Goal: Task Accomplishment & Management: Manage account settings

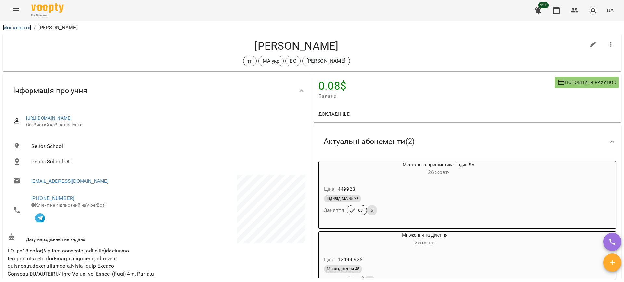
click at [14, 24] on link "Мої клієнти" at bounding box center [17, 27] width 29 height 6
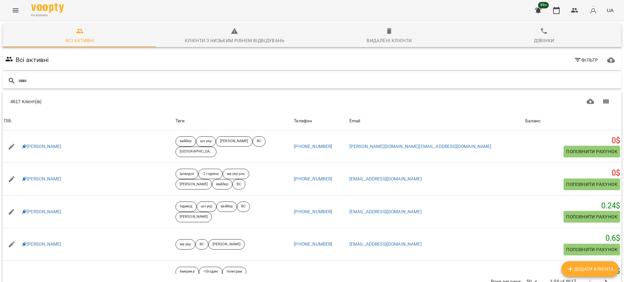
click at [157, 80] on input "text" at bounding box center [318, 81] width 600 height 11
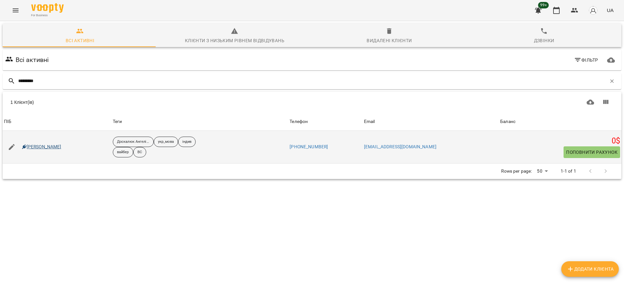
type input "*********"
click at [52, 147] on link "[PERSON_NAME]" at bounding box center [41, 147] width 39 height 6
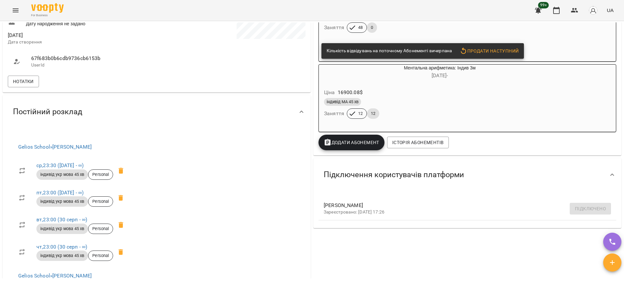
scroll to position [162, 0]
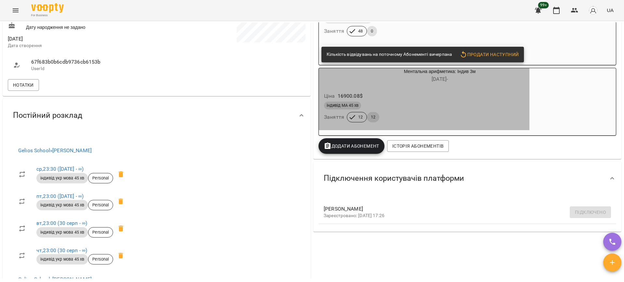
click at [485, 105] on div "індивід МА 45 хв" at bounding box center [424, 106] width 200 height 8
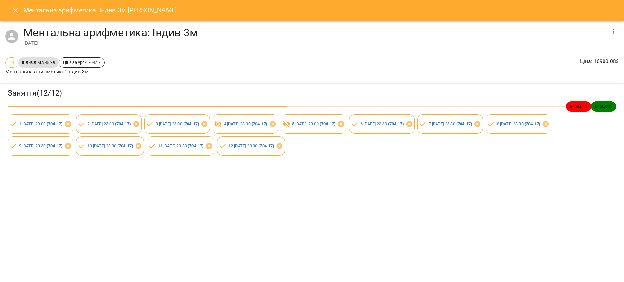
click at [18, 9] on icon "Close" at bounding box center [16, 10] width 8 height 8
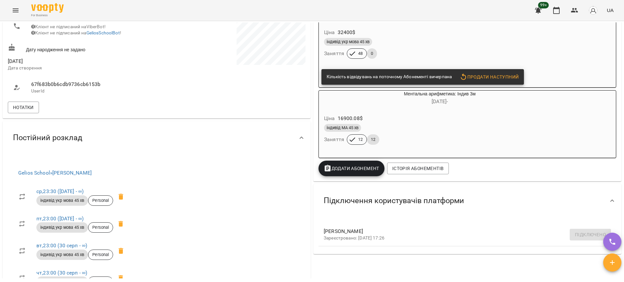
scroll to position [122, 0]
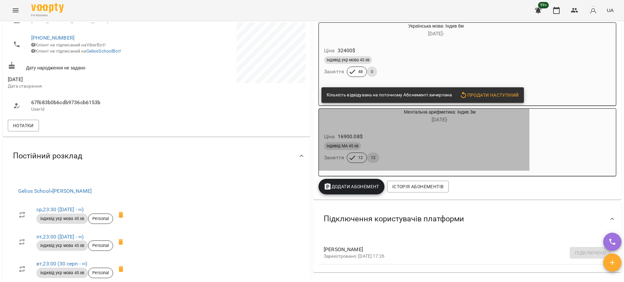
click at [416, 134] on div "Ціна 16900.08 $" at bounding box center [424, 137] width 203 height 12
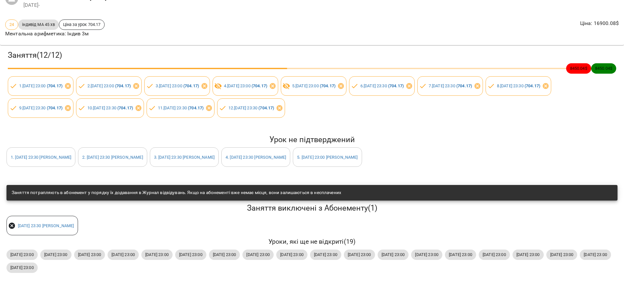
scroll to position [44, 0]
click at [357, 155] on link "5 . [DATE] 23:00 [PERSON_NAME]" at bounding box center [327, 157] width 60 height 5
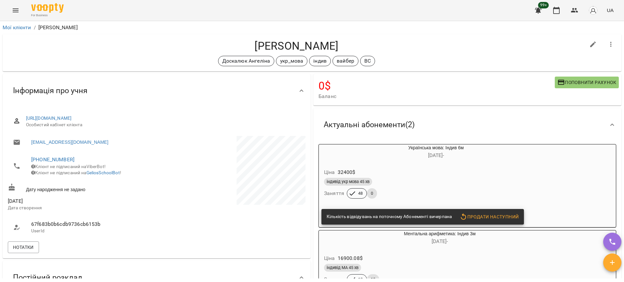
click at [446, 172] on div "Ціна 32400 $" at bounding box center [420, 173] width 195 height 12
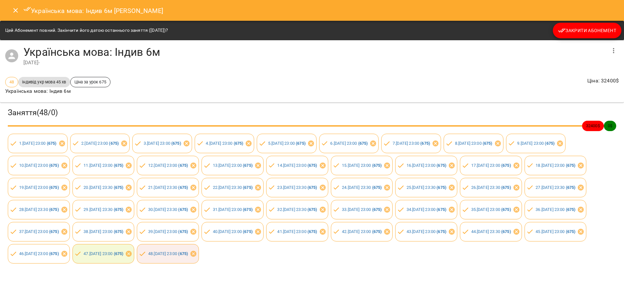
click at [13, 10] on icon "Close" at bounding box center [16, 10] width 8 height 8
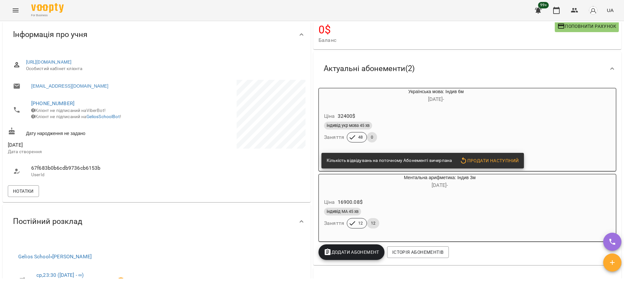
scroll to position [122, 0]
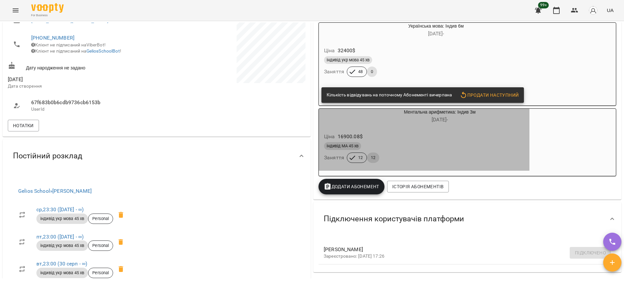
click at [456, 150] on div "індивід МА 45 хв" at bounding box center [424, 146] width 200 height 8
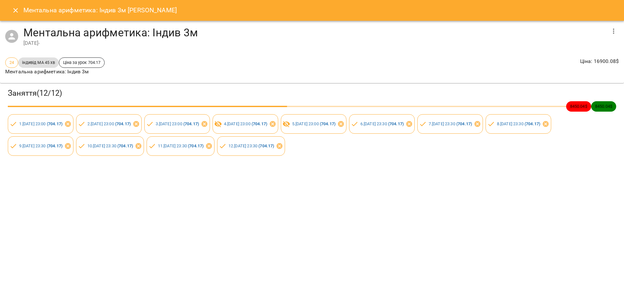
click at [243, 46] on div "[DATE] -" at bounding box center [314, 43] width 582 height 8
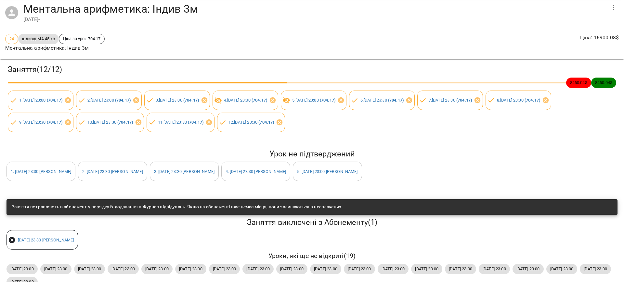
scroll to position [44, 0]
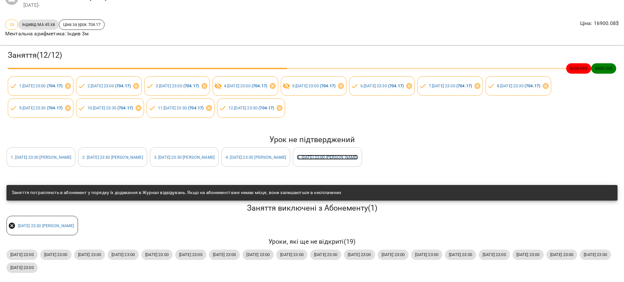
click at [357, 155] on link "5 . [DATE] 23:00 [PERSON_NAME]" at bounding box center [327, 157] width 60 height 5
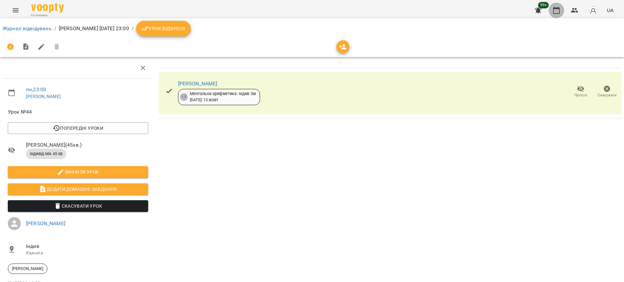
click at [556, 10] on icon "button" at bounding box center [556, 10] width 8 height 8
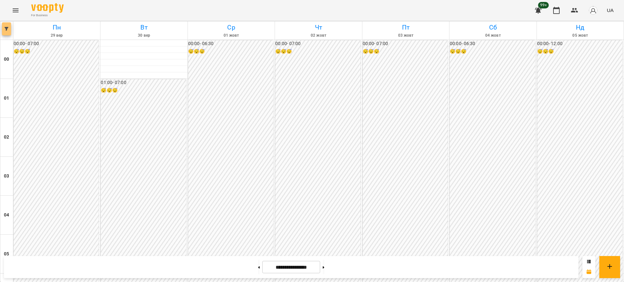
click at [8, 30] on icon "button" at bounding box center [7, 29] width 4 height 4
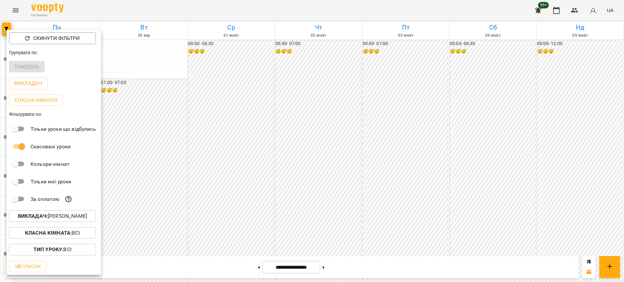
click at [72, 217] on p "Викладач : [PERSON_NAME]" at bounding box center [52, 216] width 69 height 8
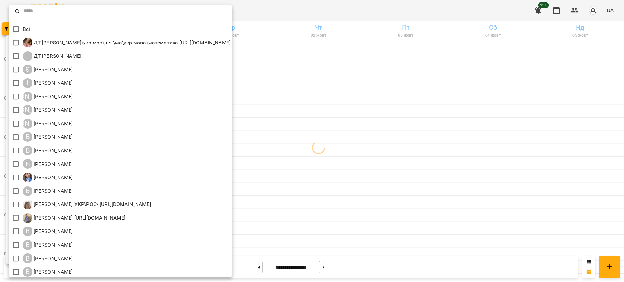
click at [42, 11] on input "text" at bounding box center [124, 11] width 203 height 9
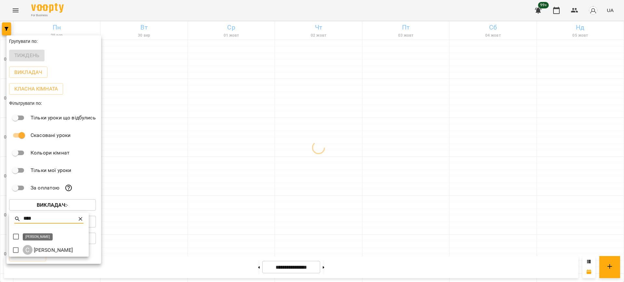
type input "****"
click at [55, 252] on p "[PERSON_NAME]" at bounding box center [52, 251] width 41 height 8
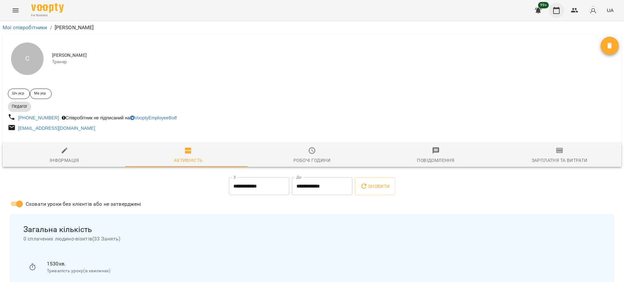
click at [559, 13] on icon "button" at bounding box center [556, 10] width 8 height 8
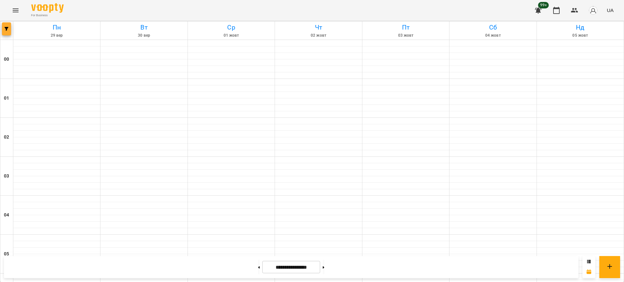
click at [8, 28] on icon "button" at bounding box center [7, 29] width 4 height 4
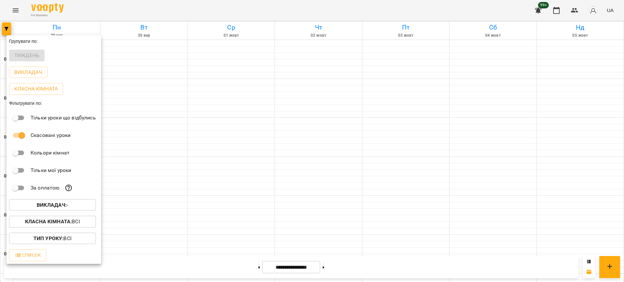
click at [64, 207] on b "Викладач :" at bounding box center [52, 205] width 30 height 6
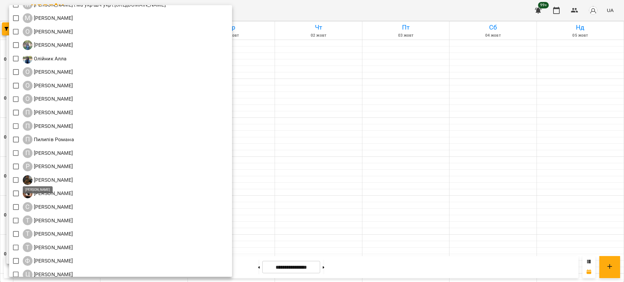
scroll to position [690, 0]
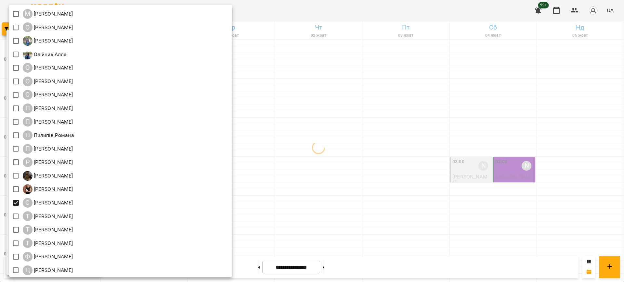
click at [373, 8] on div at bounding box center [312, 141] width 624 height 282
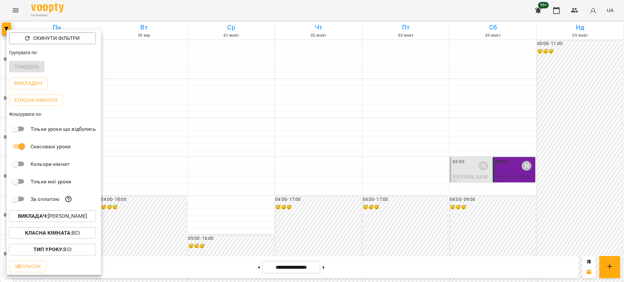
click at [333, 269] on div at bounding box center [312, 141] width 624 height 282
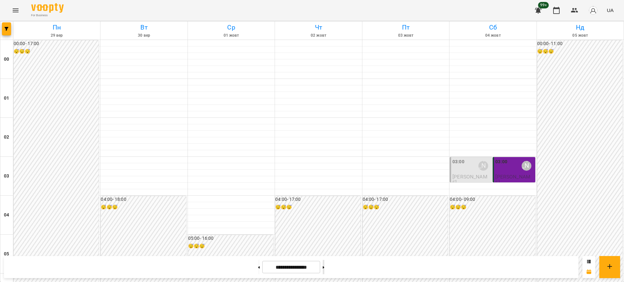
click at [324, 268] on button at bounding box center [324, 267] width 2 height 14
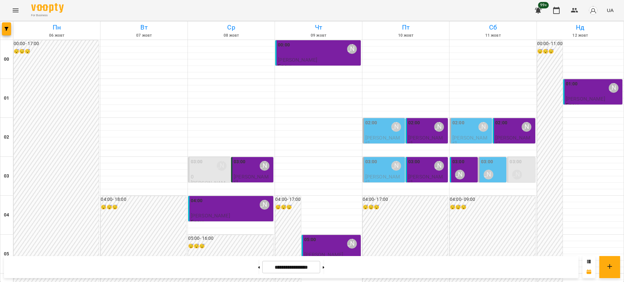
scroll to position [723, 0]
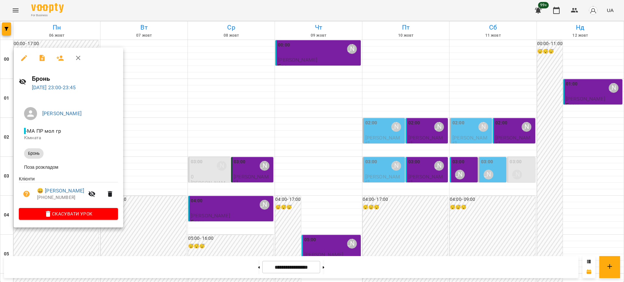
click at [196, 236] on div at bounding box center [312, 141] width 624 height 282
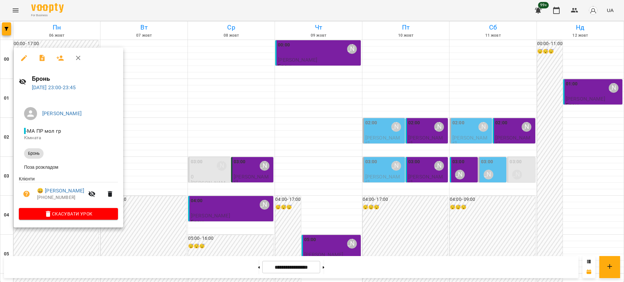
click at [173, 236] on div at bounding box center [312, 141] width 624 height 282
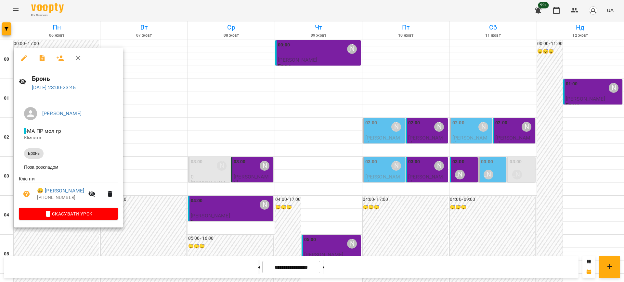
click at [152, 234] on div at bounding box center [312, 141] width 624 height 282
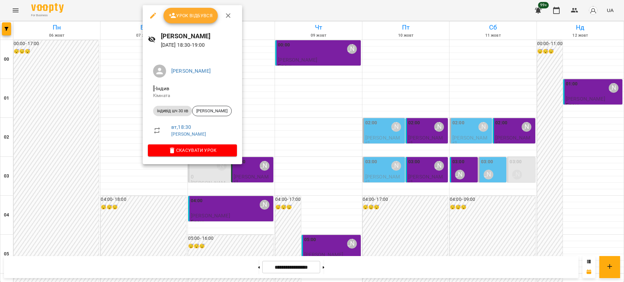
click at [239, 222] on div at bounding box center [312, 141] width 624 height 282
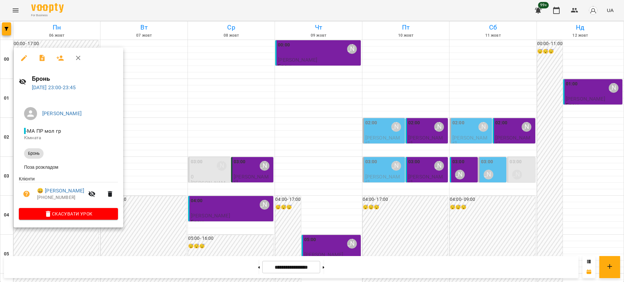
click at [165, 245] on div at bounding box center [312, 141] width 624 height 282
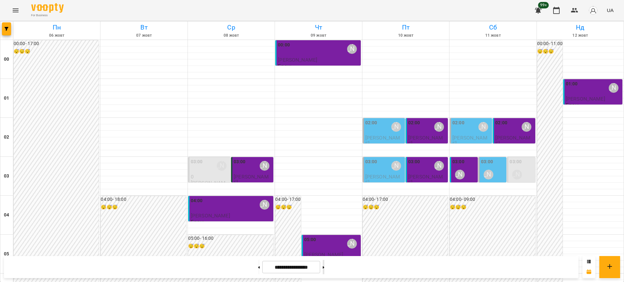
click at [324, 266] on button at bounding box center [324, 267] width 2 height 14
type input "**********"
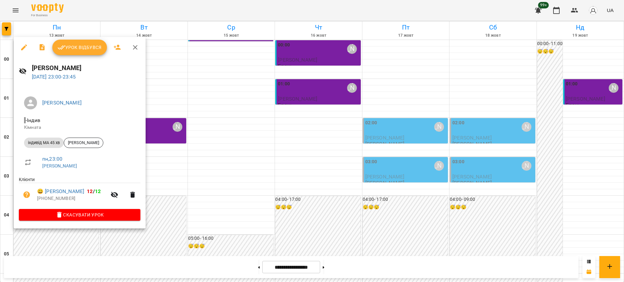
click at [234, 226] on div at bounding box center [312, 141] width 624 height 282
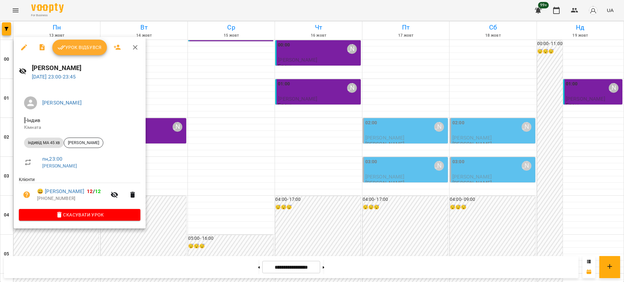
click at [135, 48] on icon "button" at bounding box center [135, 47] width 5 height 5
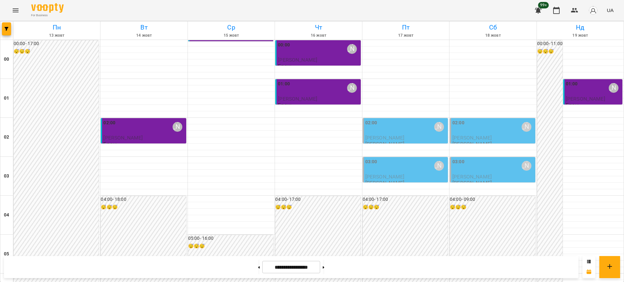
scroll to position [560, 0]
click at [6, 31] on button "button" at bounding box center [6, 28] width 9 height 13
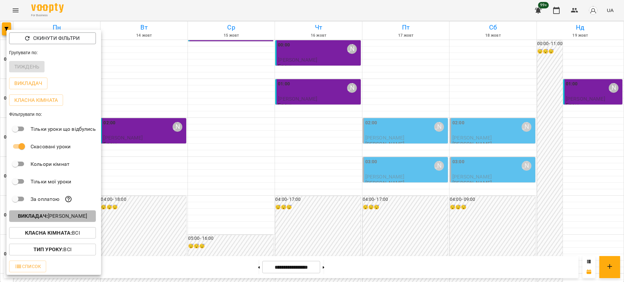
click at [45, 217] on b "Викладач :" at bounding box center [33, 216] width 30 height 6
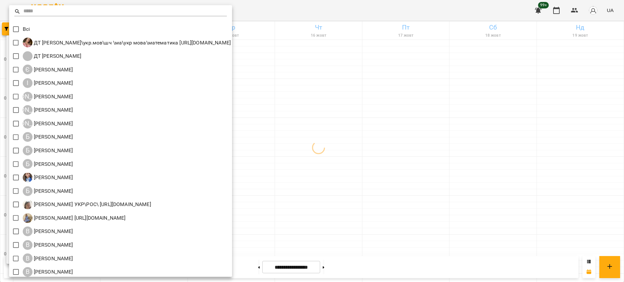
click at [338, 9] on div at bounding box center [312, 141] width 624 height 282
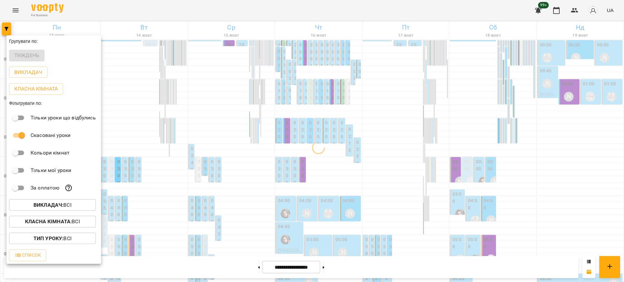
click at [199, 8] on div at bounding box center [312, 141] width 624 height 282
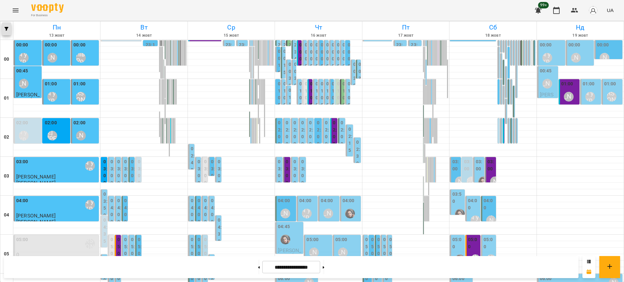
click at [7, 28] on icon "button" at bounding box center [7, 29] width 4 height 4
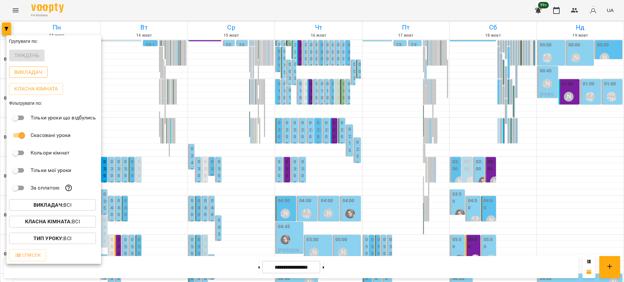
click at [30, 74] on p "Викладач" at bounding box center [28, 73] width 28 height 8
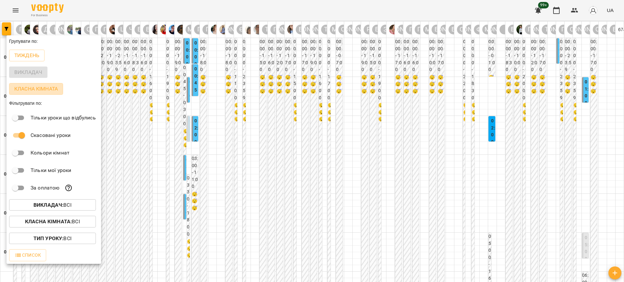
click at [46, 91] on p "Класна кімната" at bounding box center [36, 89] width 44 height 8
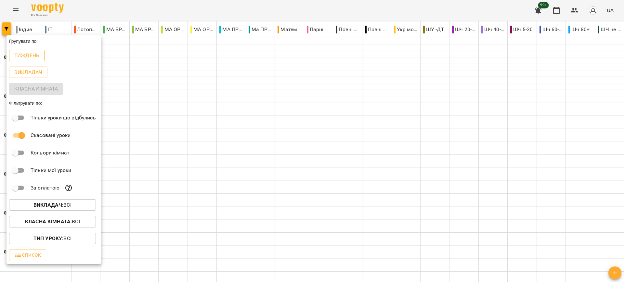
click at [31, 57] on p "Тиждень" at bounding box center [26, 56] width 25 height 8
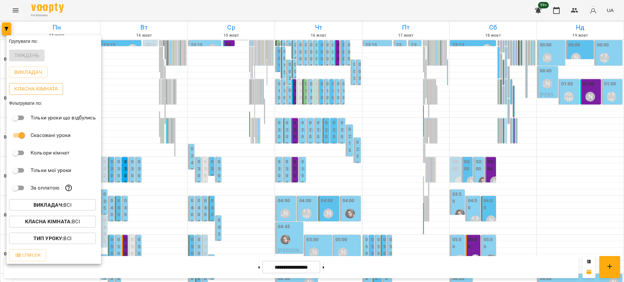
click at [36, 91] on p "Класна кімната" at bounding box center [36, 89] width 44 height 8
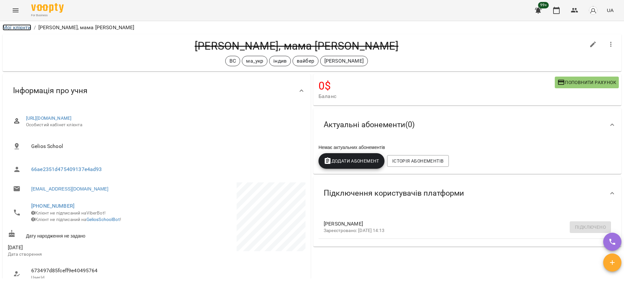
click at [23, 29] on link "Мої клієнти" at bounding box center [17, 27] width 29 height 6
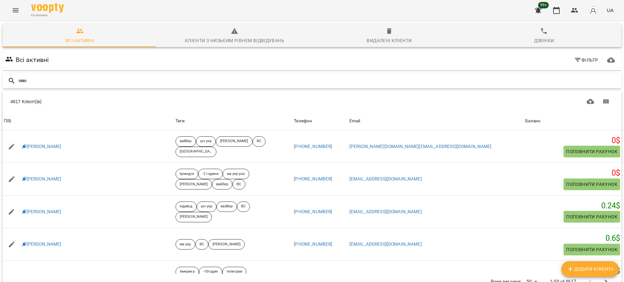
click at [203, 83] on input "text" at bounding box center [318, 81] width 600 height 11
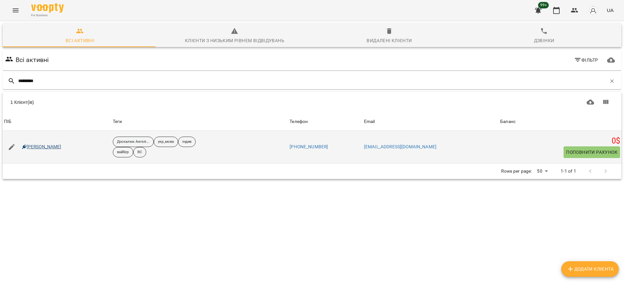
type input "*********"
click at [36, 148] on link "[PERSON_NAME]" at bounding box center [41, 147] width 39 height 6
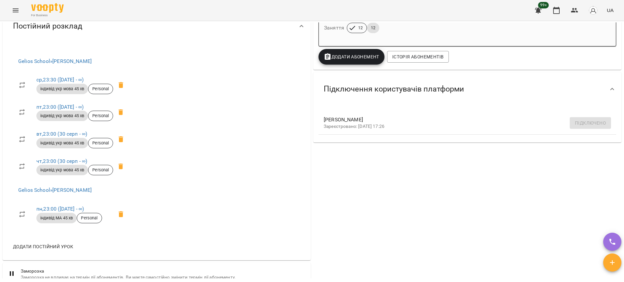
scroll to position [325, 0]
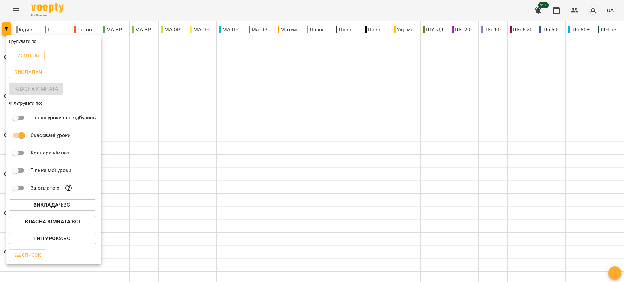
click at [61, 205] on b "Викладач :" at bounding box center [48, 205] width 30 height 6
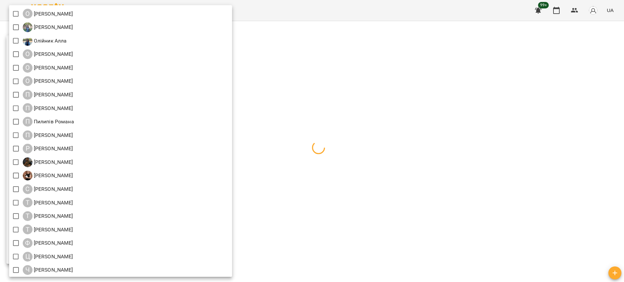
scroll to position [719, 0]
click at [317, 10] on div at bounding box center [312, 141] width 624 height 282
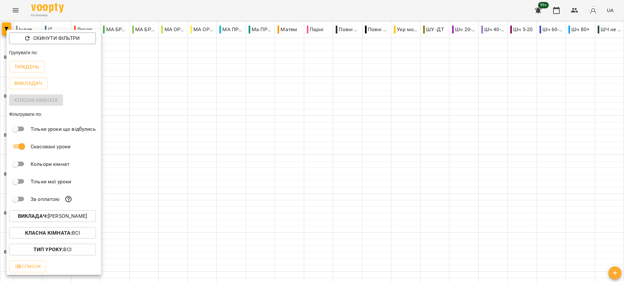
click at [304, 15] on div at bounding box center [312, 141] width 624 height 282
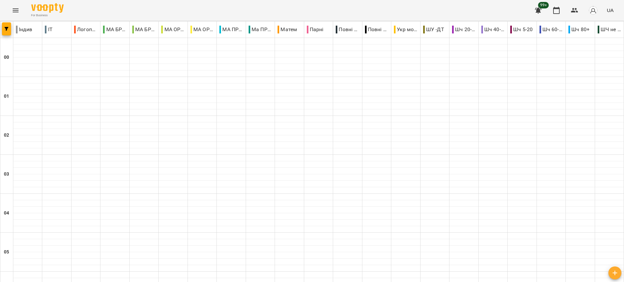
scroll to position [735, 0]
click at [6, 28] on icon "button" at bounding box center [7, 29] width 4 height 4
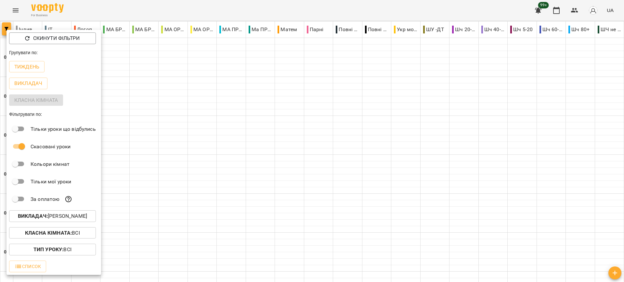
click at [6, 28] on div at bounding box center [312, 141] width 624 height 282
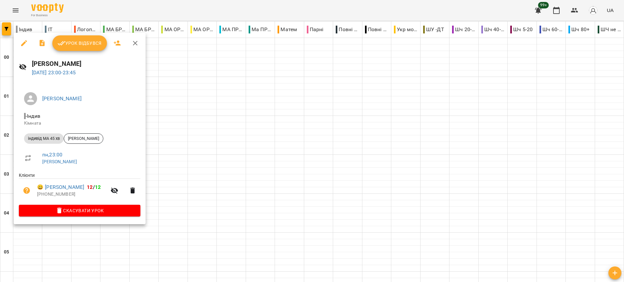
click at [134, 42] on icon "button" at bounding box center [135, 43] width 5 height 5
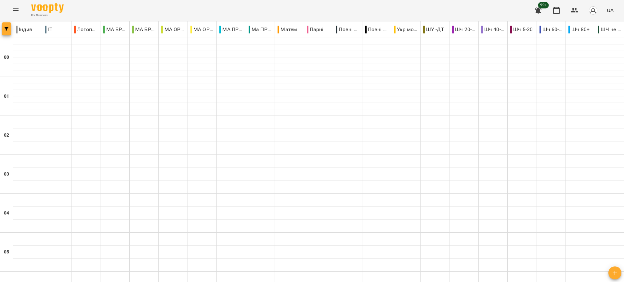
click at [6, 28] on icon "button" at bounding box center [7, 29] width 4 height 4
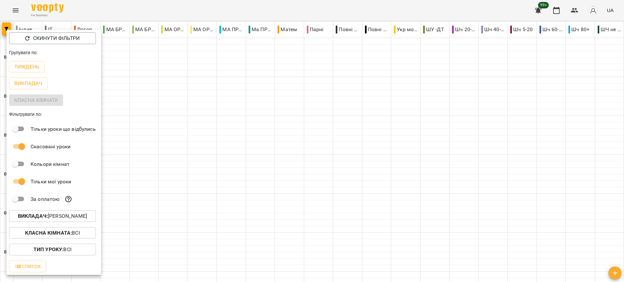
click at [141, 0] on div at bounding box center [312, 141] width 624 height 282
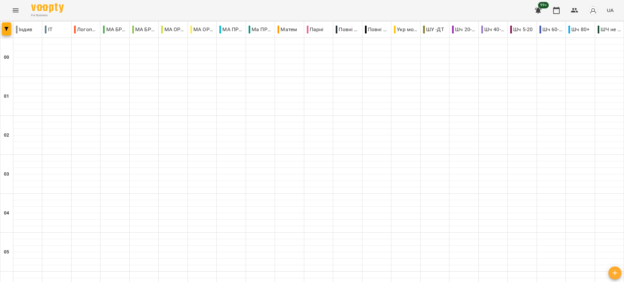
scroll to position [0, 0]
click at [6, 29] on icon "button" at bounding box center [7, 29] width 4 height 4
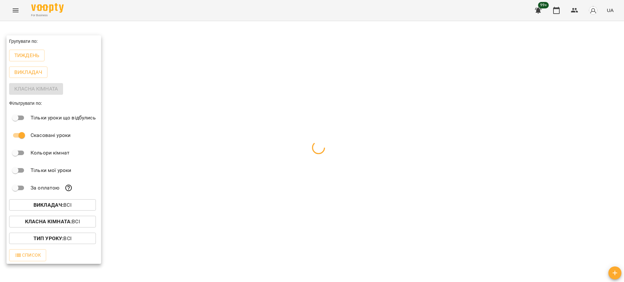
click at [74, 209] on span "Викладач : Всі" at bounding box center [52, 205] width 76 height 8
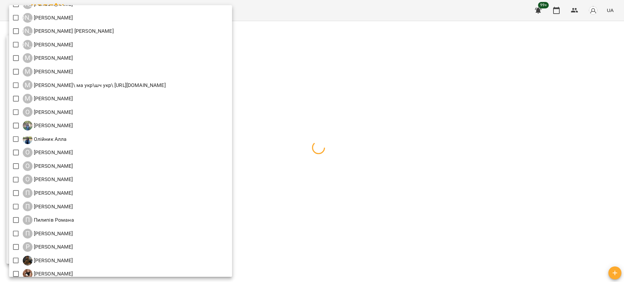
scroll to position [650, 0]
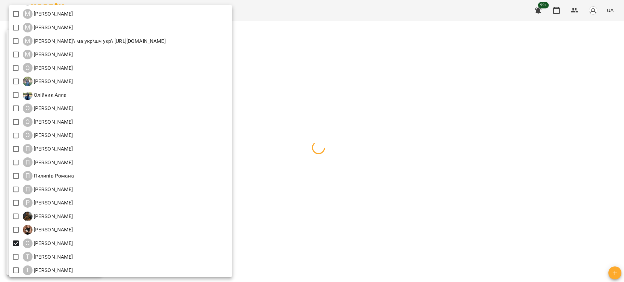
click at [355, 8] on div at bounding box center [312, 141] width 624 height 282
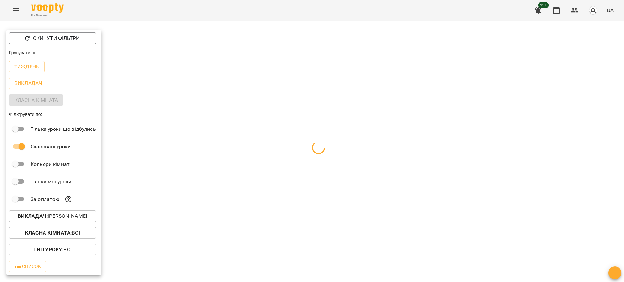
click at [176, 11] on div at bounding box center [312, 141] width 624 height 282
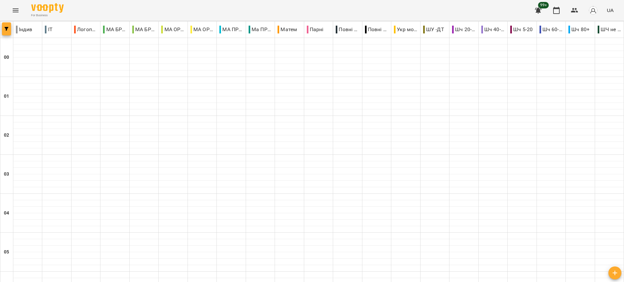
click at [8, 32] on button "button" at bounding box center [6, 28] width 9 height 13
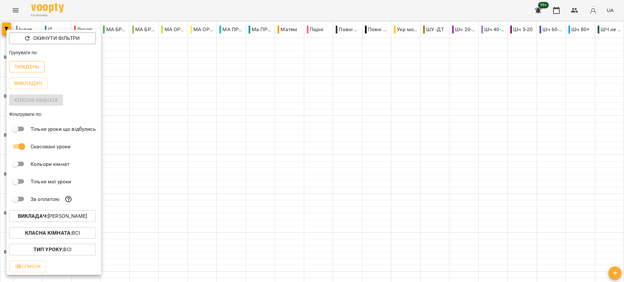
click at [32, 69] on p "Тиждень" at bounding box center [26, 67] width 25 height 8
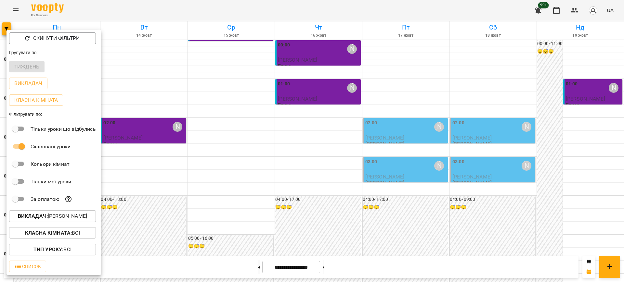
click at [188, 11] on div at bounding box center [312, 141] width 624 height 282
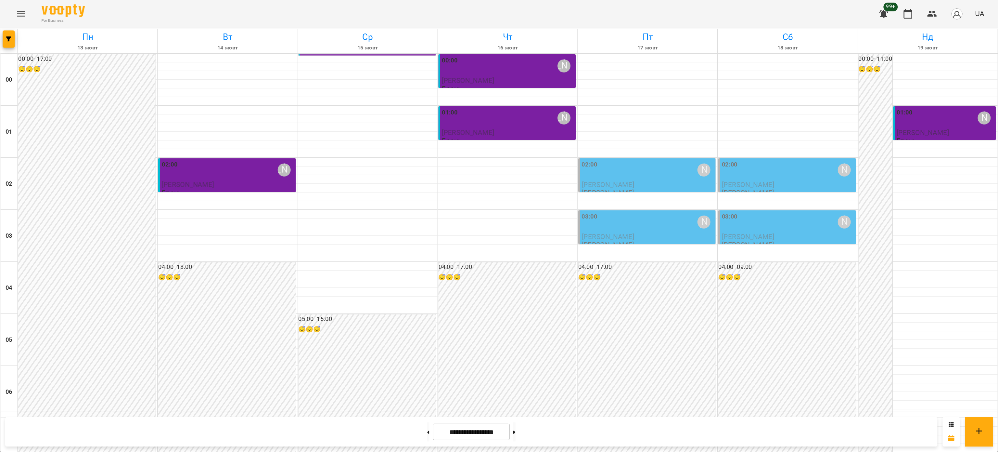
scroll to position [554, 0]
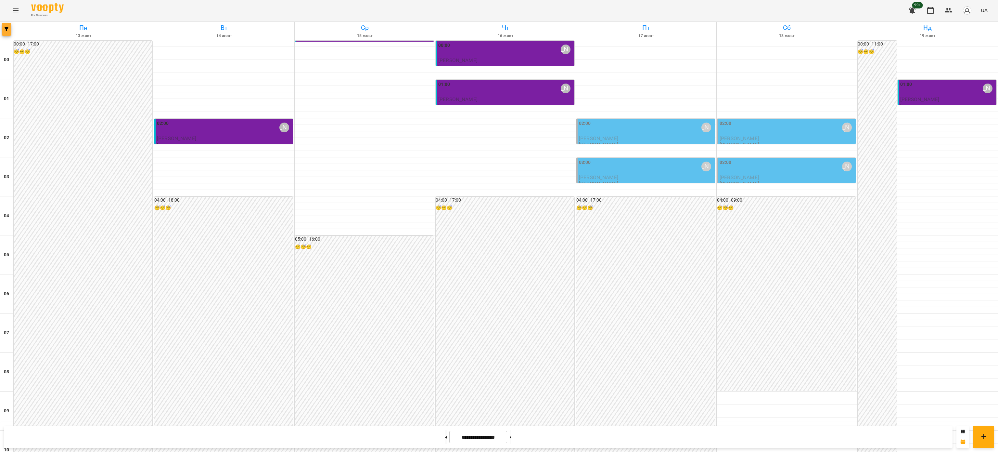
click at [5, 27] on icon "button" at bounding box center [7, 29] width 4 height 4
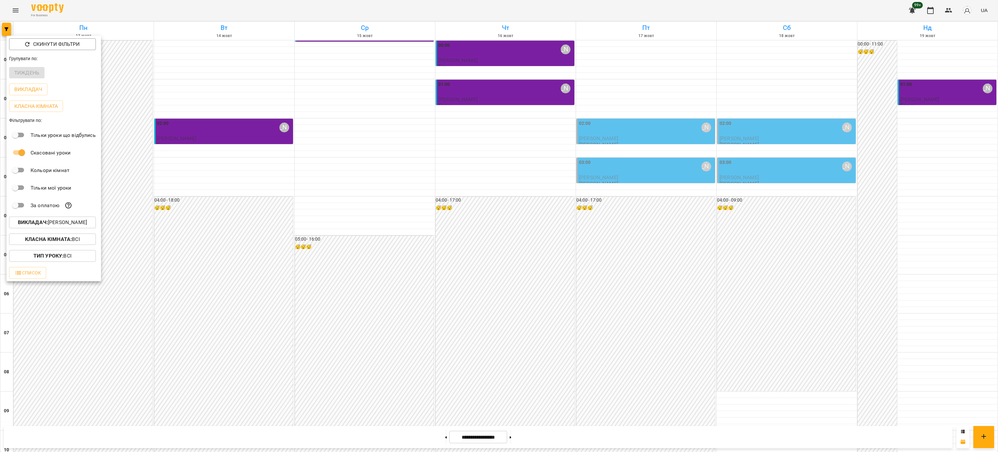
click at [347, 282] on div at bounding box center [499, 226] width 998 height 452
